Goal: Obtain resource: Download file/media

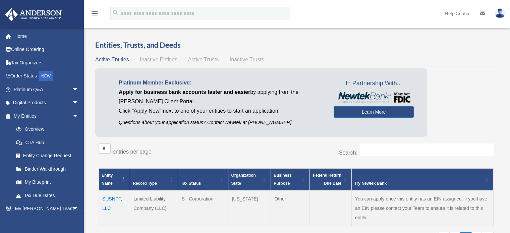
click at [107, 199] on td "SUSNPF, LLC" at bounding box center [114, 209] width 31 height 36
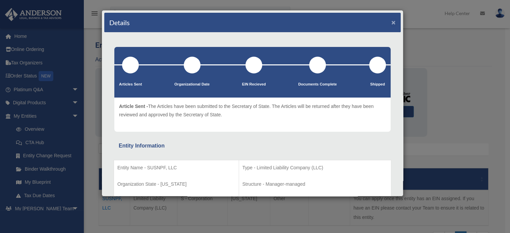
click at [392, 22] on button "×" at bounding box center [394, 22] width 4 height 7
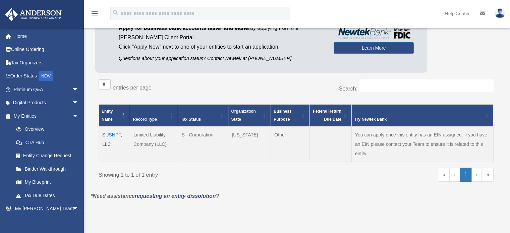
scroll to position [67, 0]
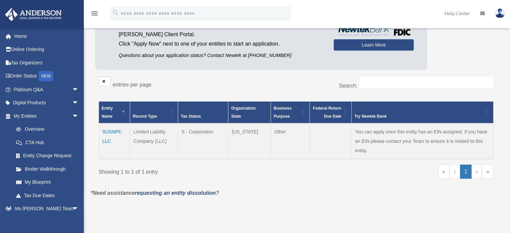
click at [110, 131] on td "SUSNPF, LLC" at bounding box center [114, 141] width 31 height 36
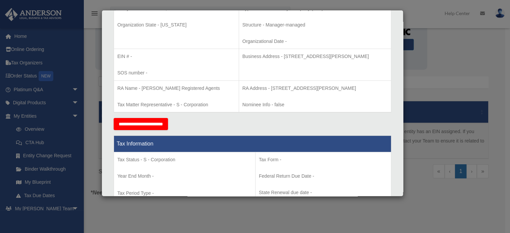
scroll to position [0, 0]
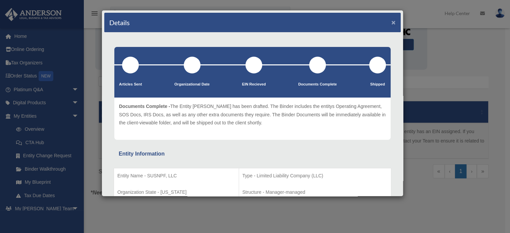
click at [392, 20] on button "×" at bounding box center [394, 22] width 4 height 7
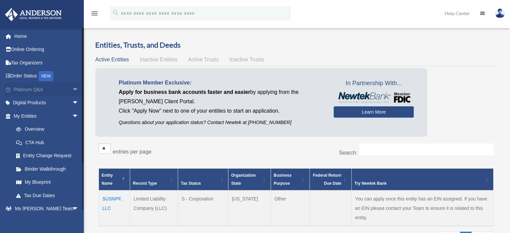
click at [50, 90] on link "Platinum Q&A arrow_drop_down" at bounding box center [47, 89] width 84 height 13
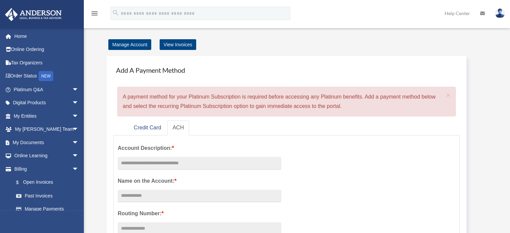
scroll to position [34, 0]
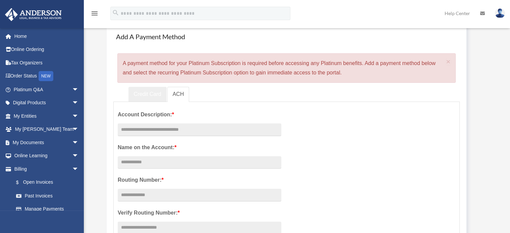
click at [149, 95] on link "Credit Card" at bounding box center [148, 94] width 38 height 15
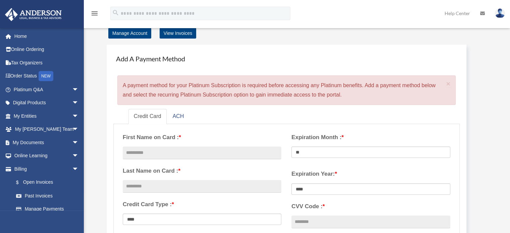
scroll to position [0, 0]
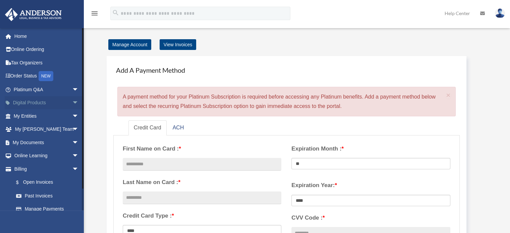
click at [33, 102] on link "Digital Products arrow_drop_down" at bounding box center [47, 102] width 84 height 13
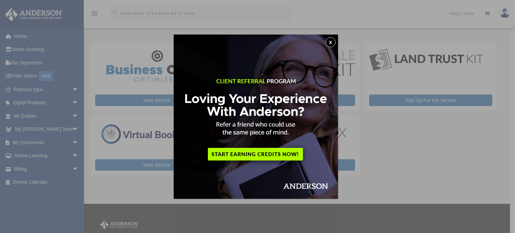
click at [332, 40] on button "x" at bounding box center [331, 42] width 10 height 10
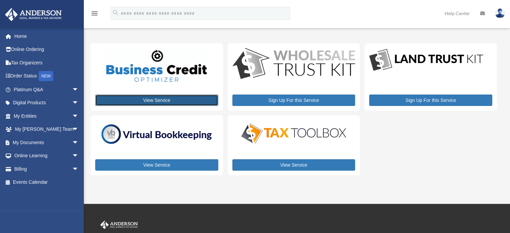
click at [153, 99] on link "View Service" at bounding box center [156, 100] width 123 height 11
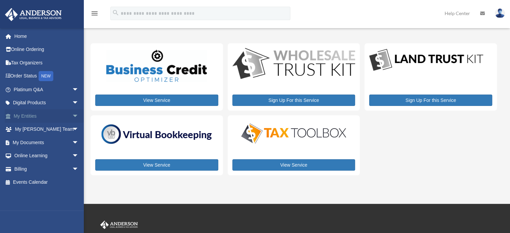
click at [29, 116] on link "My Entities arrow_drop_down" at bounding box center [47, 115] width 84 height 13
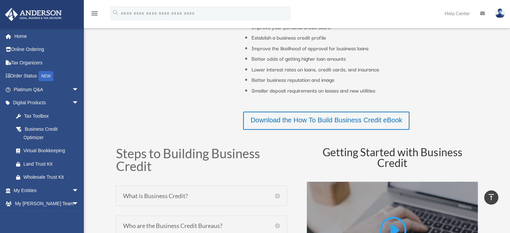
scroll to position [235, 0]
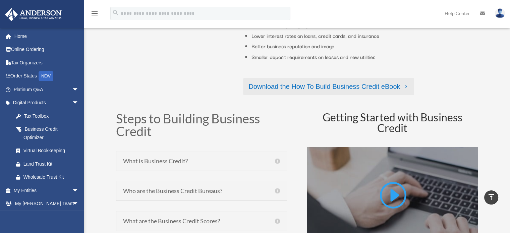
click at [306, 86] on link "Download the How To Build Business Credit eBook" at bounding box center [328, 86] width 171 height 17
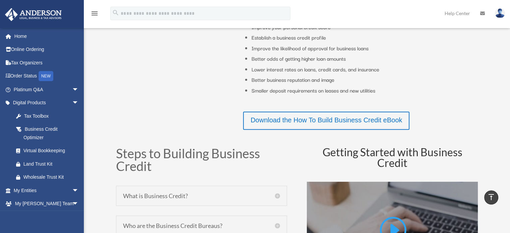
scroll to position [0, 0]
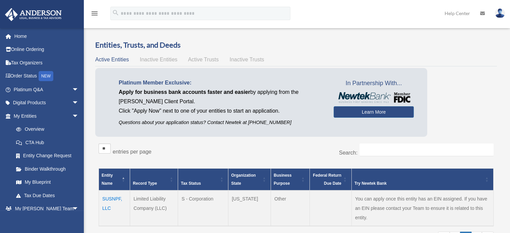
click at [114, 199] on td "SUSNPF, LLC" at bounding box center [114, 209] width 31 height 36
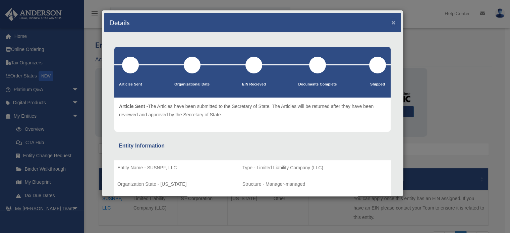
click at [392, 21] on button "×" at bounding box center [394, 22] width 4 height 7
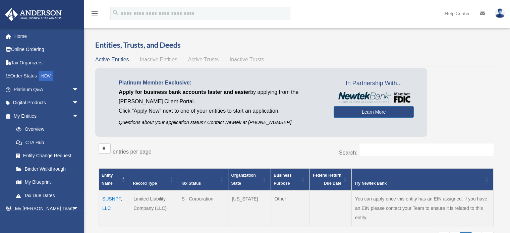
click at [115, 195] on td "SUSNPF, LLC" at bounding box center [114, 209] width 31 height 36
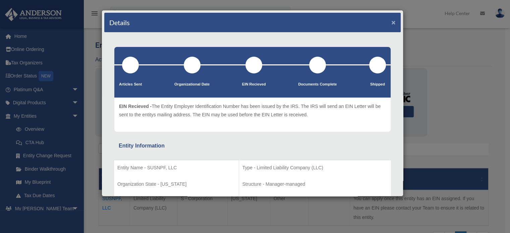
click at [392, 20] on button "×" at bounding box center [394, 22] width 4 height 7
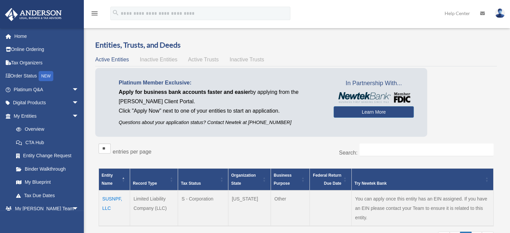
click at [112, 201] on td "SUSNPF, LLC" at bounding box center [114, 209] width 31 height 36
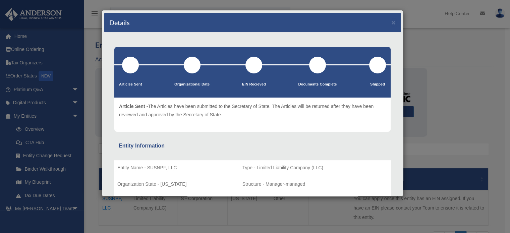
click at [393, 20] on div "Details ×" at bounding box center [252, 23] width 297 height 20
click at [392, 20] on button "×" at bounding box center [394, 22] width 4 height 7
